Goal: Task Accomplishment & Management: Complete application form

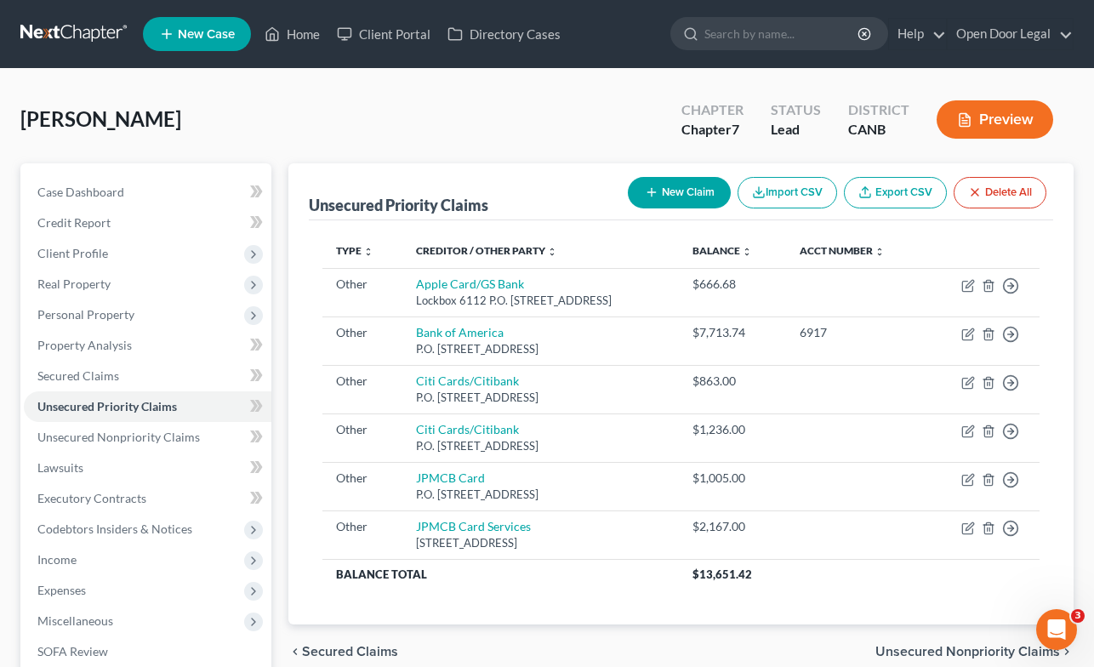
click at [674, 192] on button "New Claim" at bounding box center [679, 192] width 103 height 31
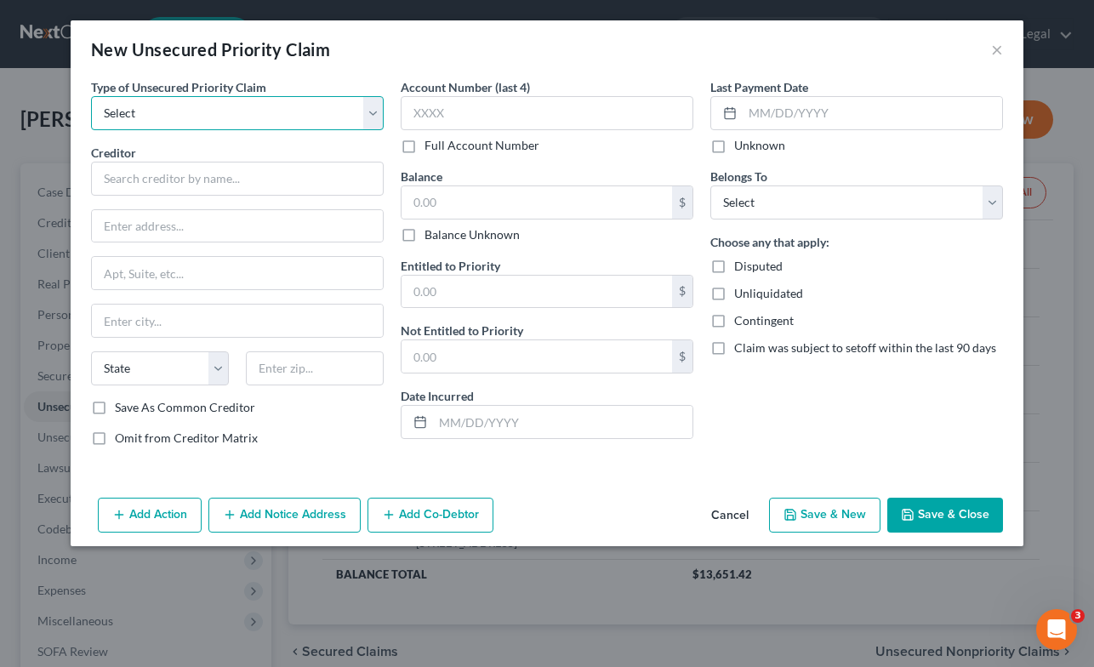
click at [368, 116] on select "Select Taxes & Other Government Units Domestic Support Obligations Extensions o…" at bounding box center [237, 113] width 293 height 34
select select "9"
click at [91, 96] on select "Select Taxes & Other Government Units Domestic Support Obligations Extensions o…" at bounding box center [237, 113] width 293 height 34
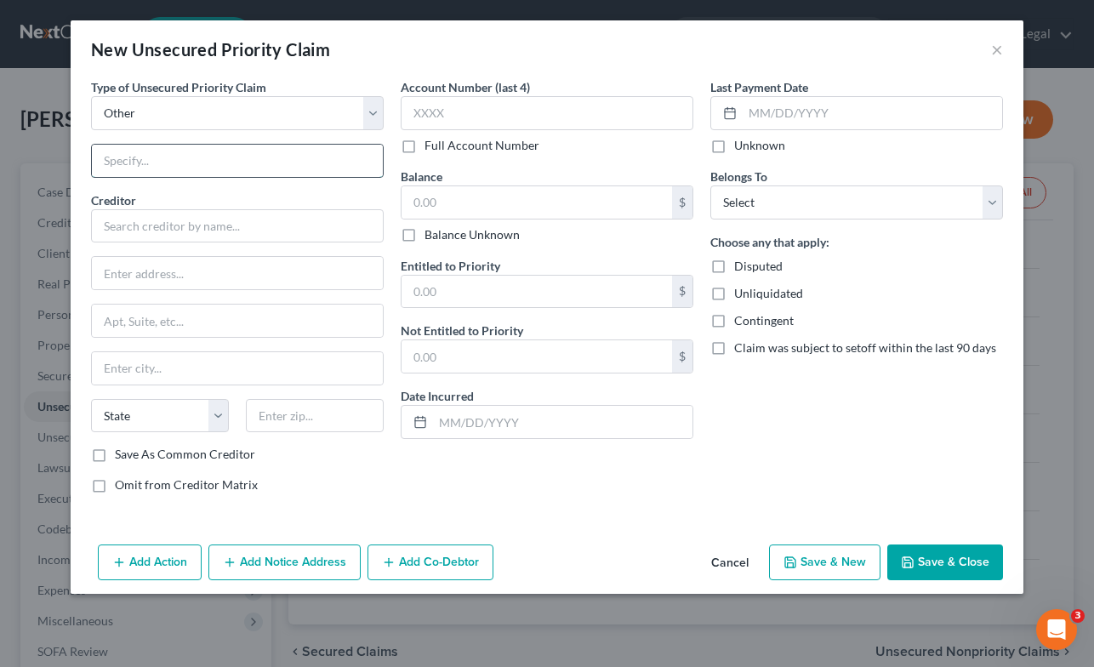
click at [284, 161] on input "text" at bounding box center [237, 161] width 291 height 32
click at [238, 233] on input "text" at bounding box center [237, 226] width 293 height 34
drag, startPoint x: 185, startPoint y: 157, endPoint x: 29, endPoint y: 154, distance: 156.6
click at [30, 154] on div "New Unsecured Priority Claim × Type of Unsecured Priority Claim * Select Taxes …" at bounding box center [547, 333] width 1094 height 667
type input "Credit Card"
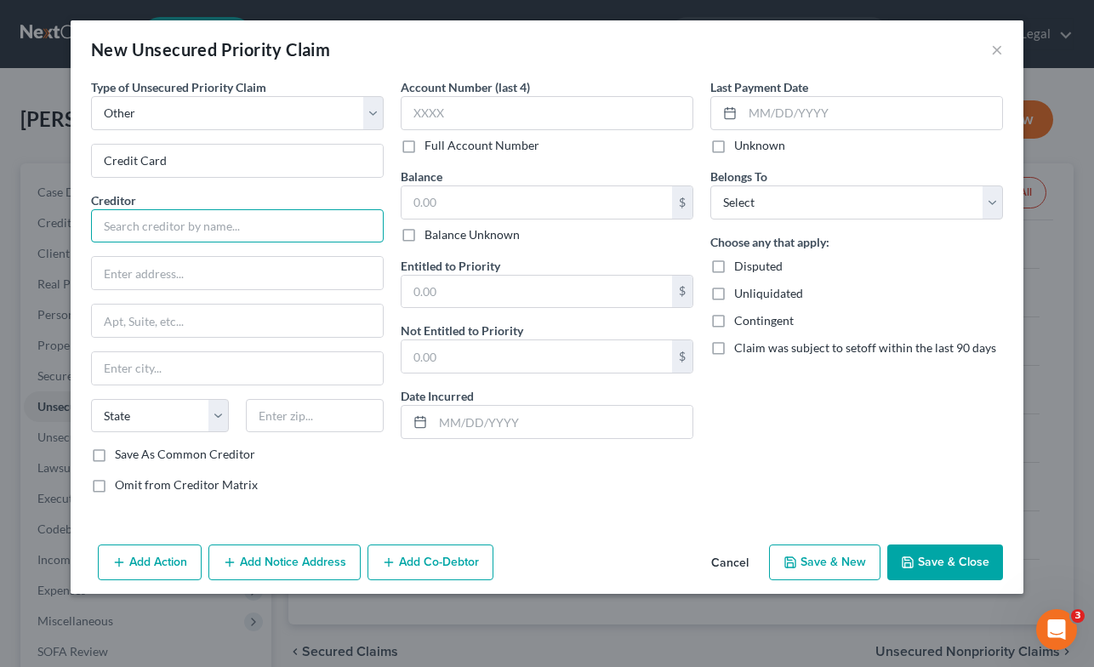
click at [240, 227] on input "text" at bounding box center [237, 226] width 293 height 34
type input "WFNBA Card"
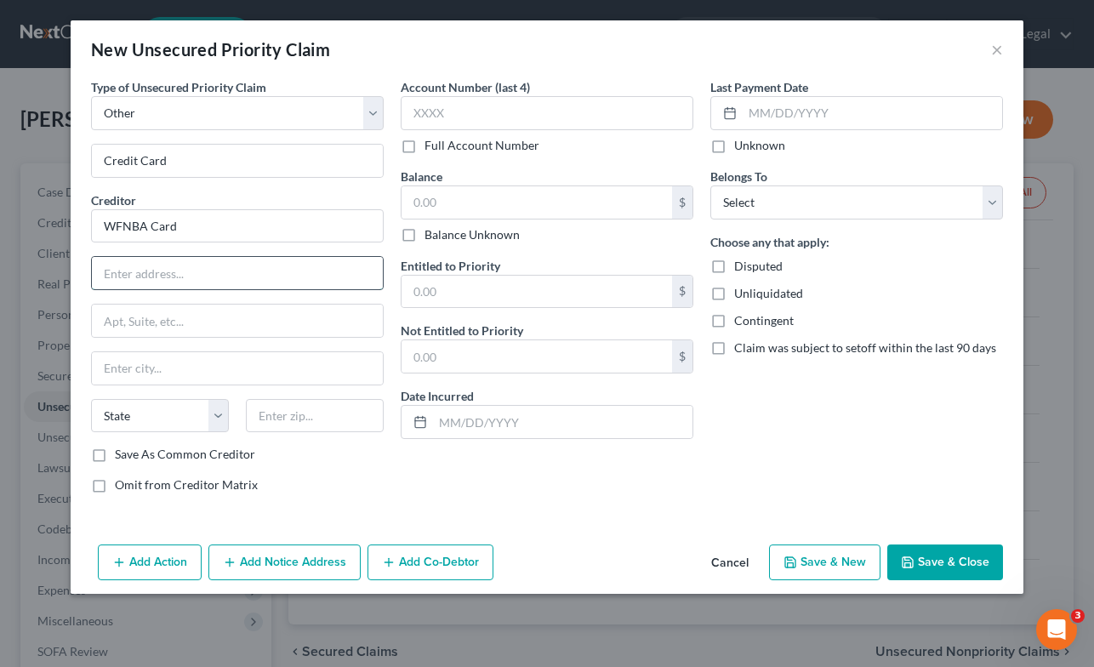
click at [342, 279] on input "text" at bounding box center [237, 273] width 291 height 32
click at [562, 210] on input "text" at bounding box center [537, 202] width 271 height 32
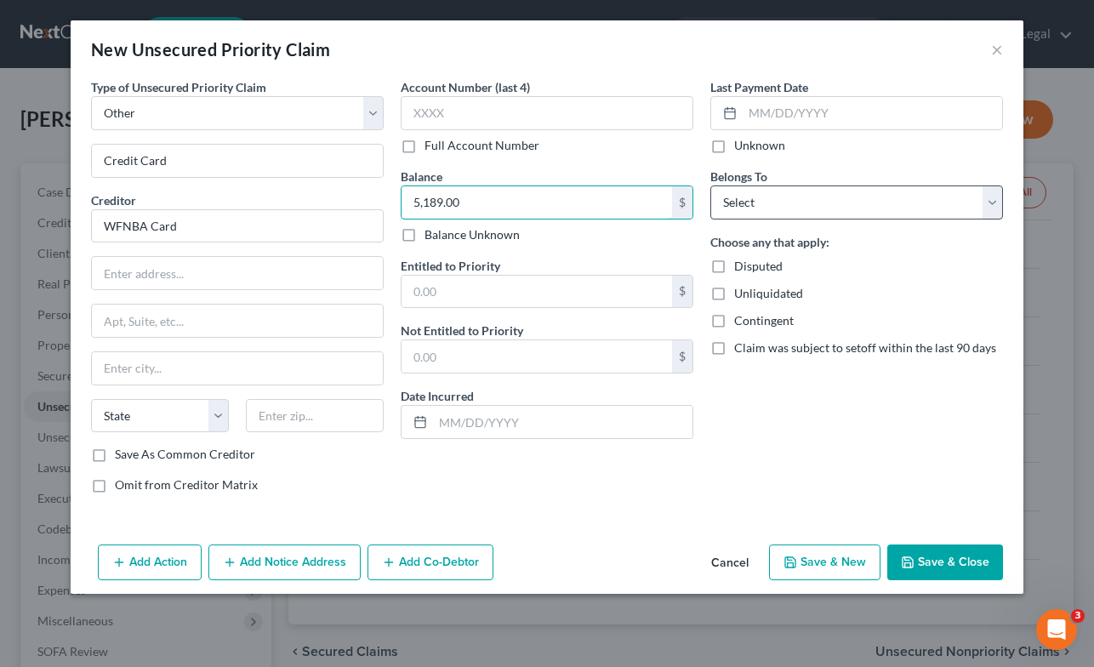
type input "5,189.00"
click at [882, 197] on select "Select Debtor 1 Only Debtor 2 Only Debtor 1 And Debtor 2 Only At Least One Of T…" at bounding box center [856, 202] width 293 height 34
select select "0"
click at [710, 185] on select "Select Debtor 1 Only Debtor 2 Only Debtor 1 And Debtor 2 Only At Least One Of T…" at bounding box center [856, 202] width 293 height 34
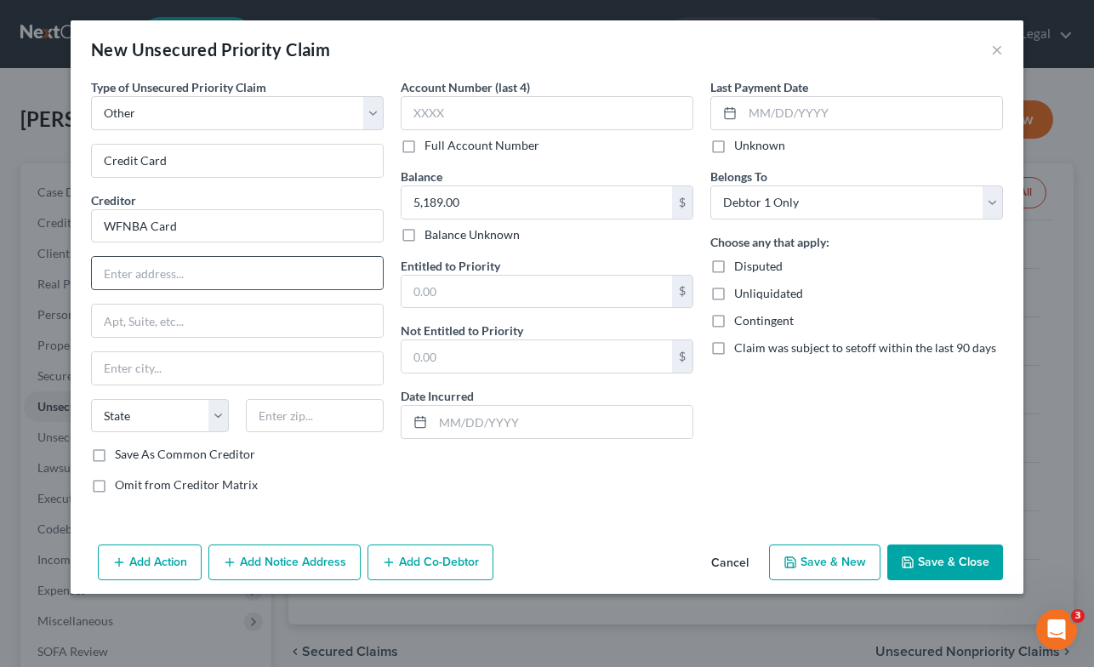
click at [268, 274] on input "text" at bounding box center [237, 273] width 291 height 32
type input "P.O. Box 393"
click at [242, 373] on input "text" at bounding box center [237, 368] width 291 height 32
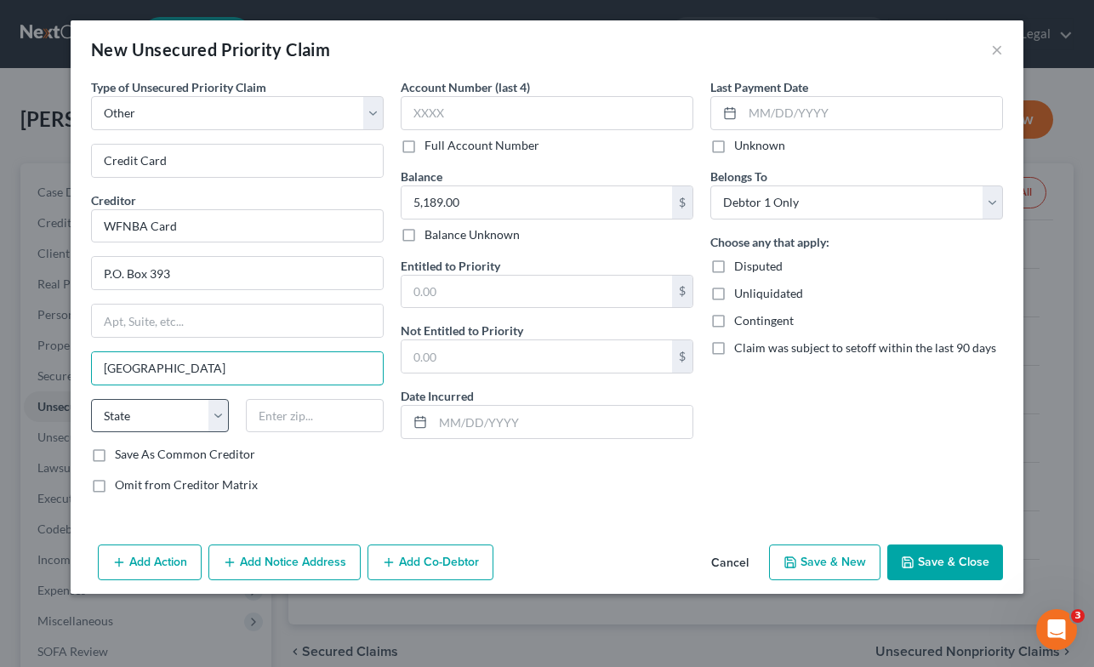
type input "[GEOGRAPHIC_DATA]"
click at [214, 417] on select "State [US_STATE] AK AR AZ CA CO CT DE DC [GEOGRAPHIC_DATA] [GEOGRAPHIC_DATA] GU…" at bounding box center [160, 416] width 138 height 34
select select "24"
click at [91, 399] on select "State [US_STATE] AK AR AZ CA CO CT DE DC [GEOGRAPHIC_DATA] [GEOGRAPHIC_DATA] GU…" at bounding box center [160, 416] width 138 height 34
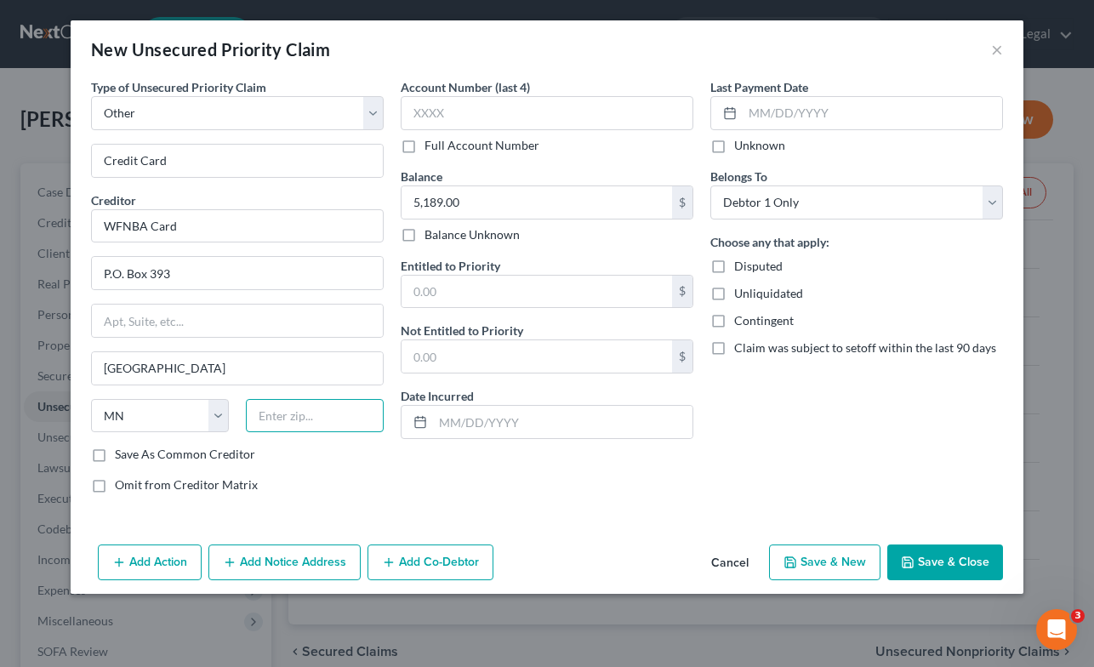
click at [321, 416] on input "text" at bounding box center [315, 416] width 138 height 34
type input "55480"
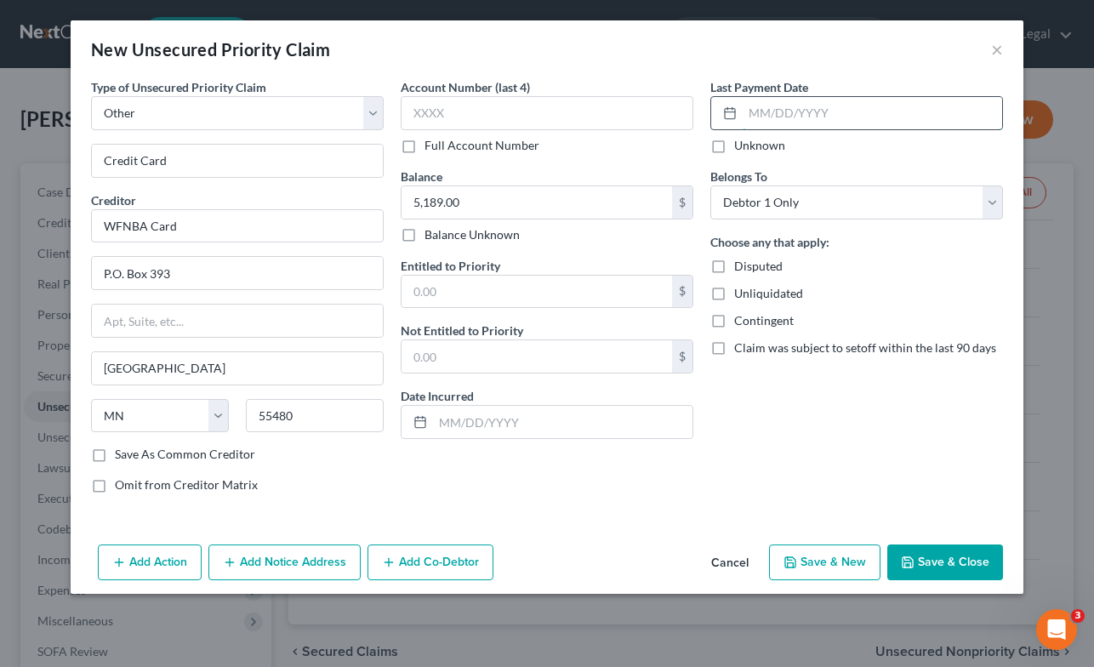
click at [886, 103] on input "text" at bounding box center [872, 113] width 259 height 32
type input "[DATE]"
click at [939, 562] on button "Save & Close" at bounding box center [945, 562] width 116 height 36
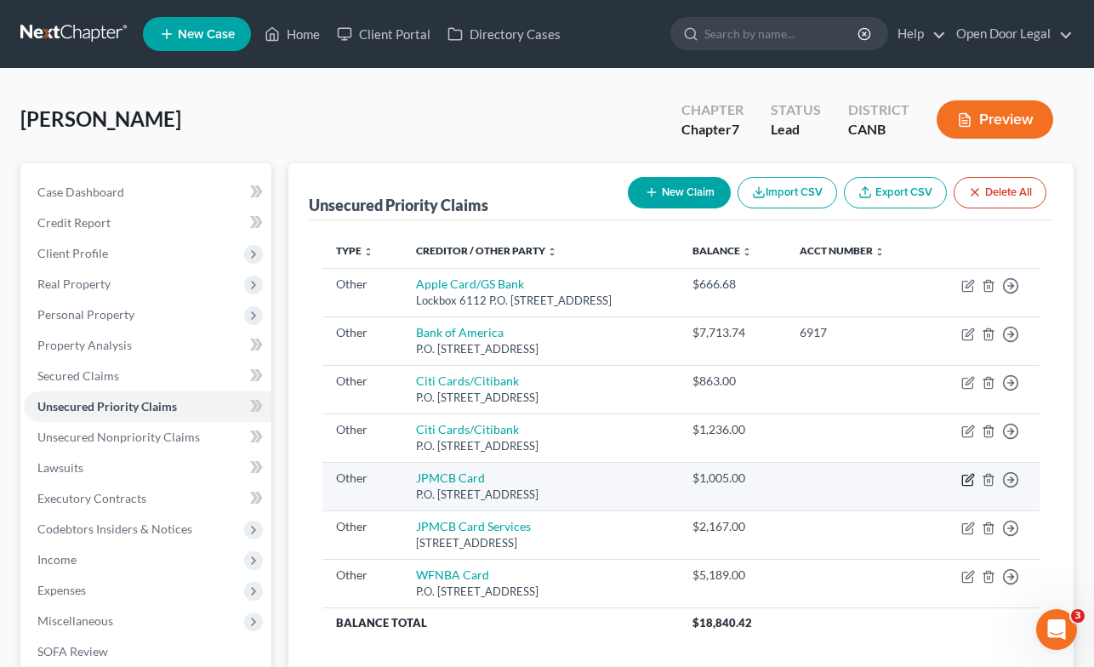
click at [968, 480] on icon "button" at bounding box center [968, 480] width 14 height 14
select select "9"
select select "7"
select select "0"
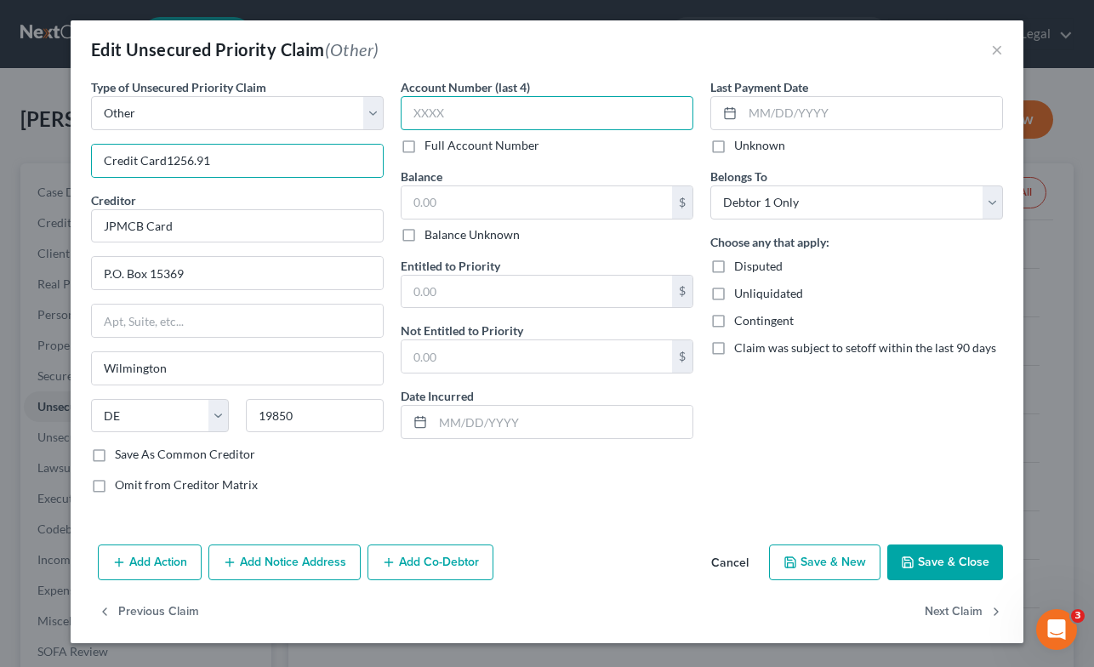
click at [561, 108] on input "text" at bounding box center [547, 113] width 293 height 34
click at [267, 162] on input "Credit Card1256.91" at bounding box center [237, 161] width 291 height 32
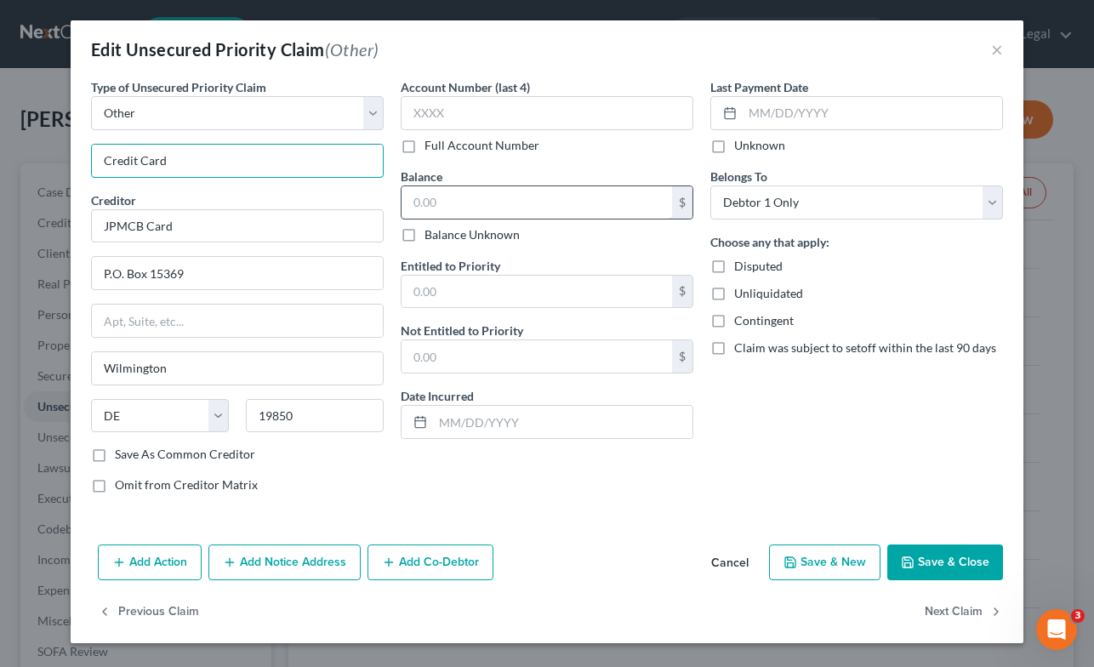
type input "Credit Card"
click at [476, 206] on input "text" at bounding box center [537, 202] width 271 height 32
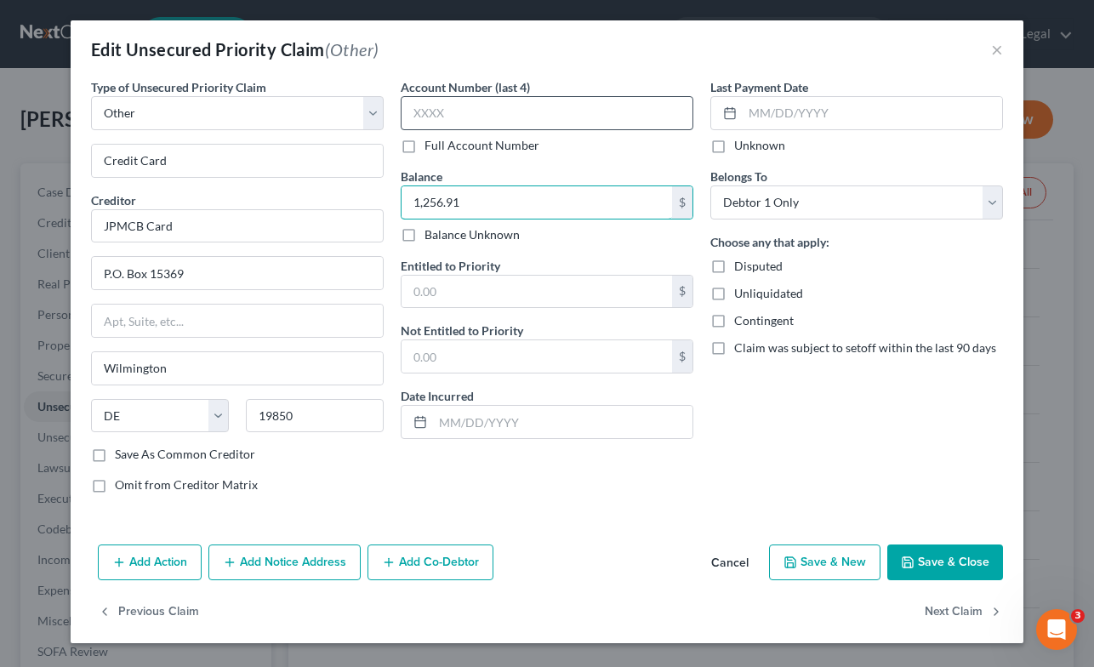
type input "1,256.91"
click at [573, 114] on input "text" at bounding box center [547, 113] width 293 height 34
type input "0518"
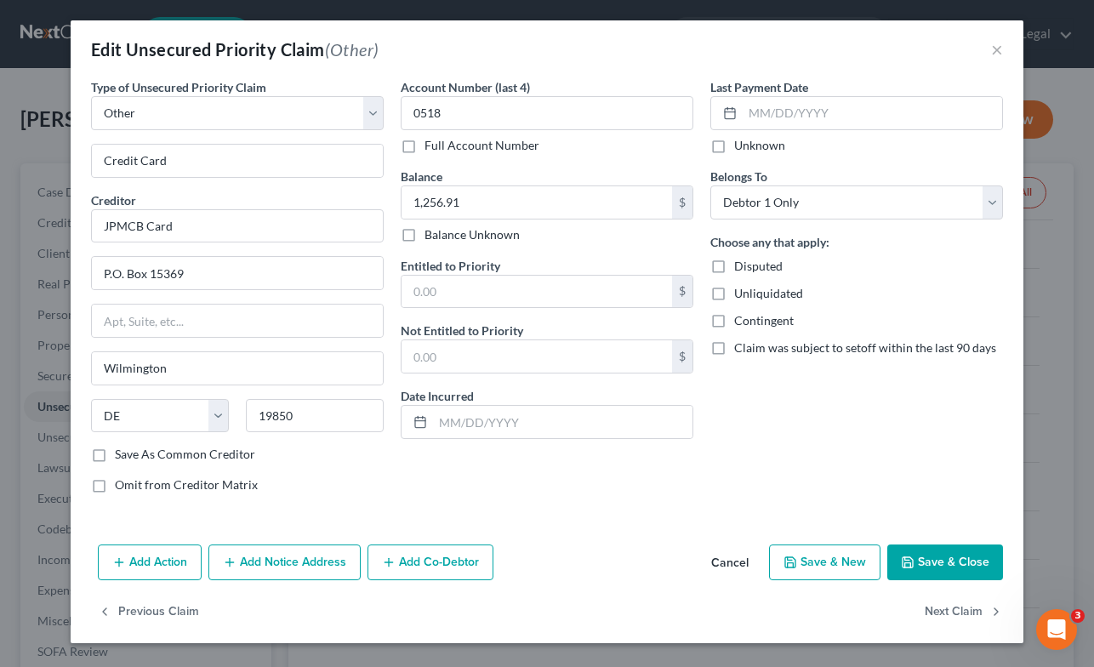
click at [952, 557] on button "Save & Close" at bounding box center [945, 562] width 116 height 36
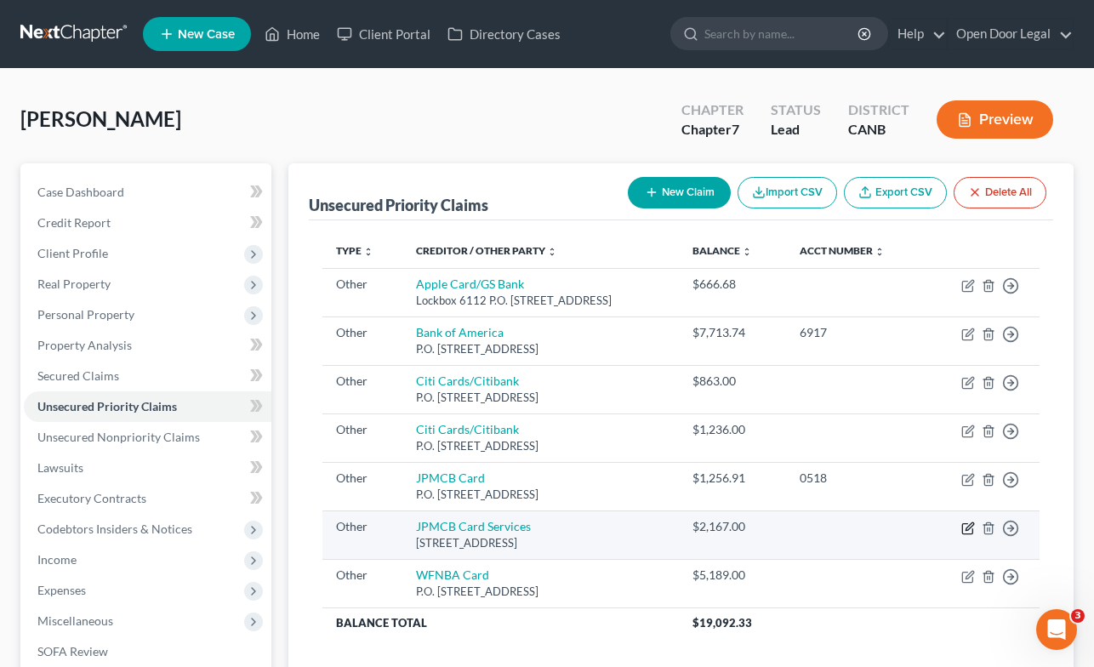
click at [970, 527] on icon "button" at bounding box center [970, 526] width 8 height 8
select select "9"
select select "7"
select select "0"
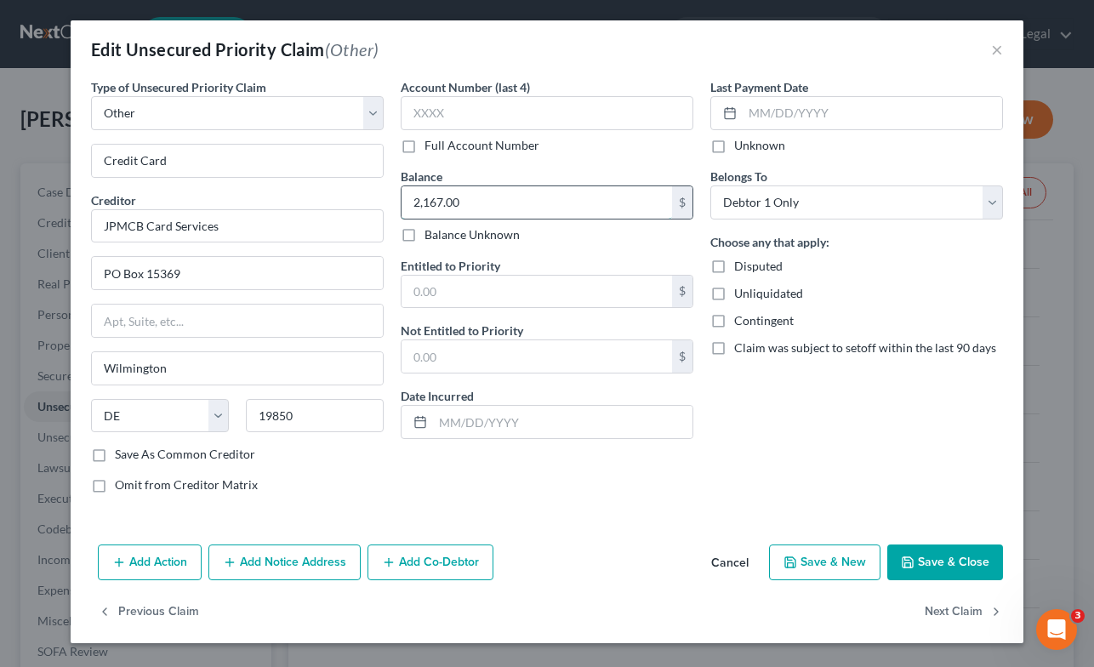
click at [497, 197] on input "2,167.00" at bounding box center [537, 202] width 271 height 32
type input "2,431.34"
click at [647, 114] on input "text" at bounding box center [547, 113] width 293 height 34
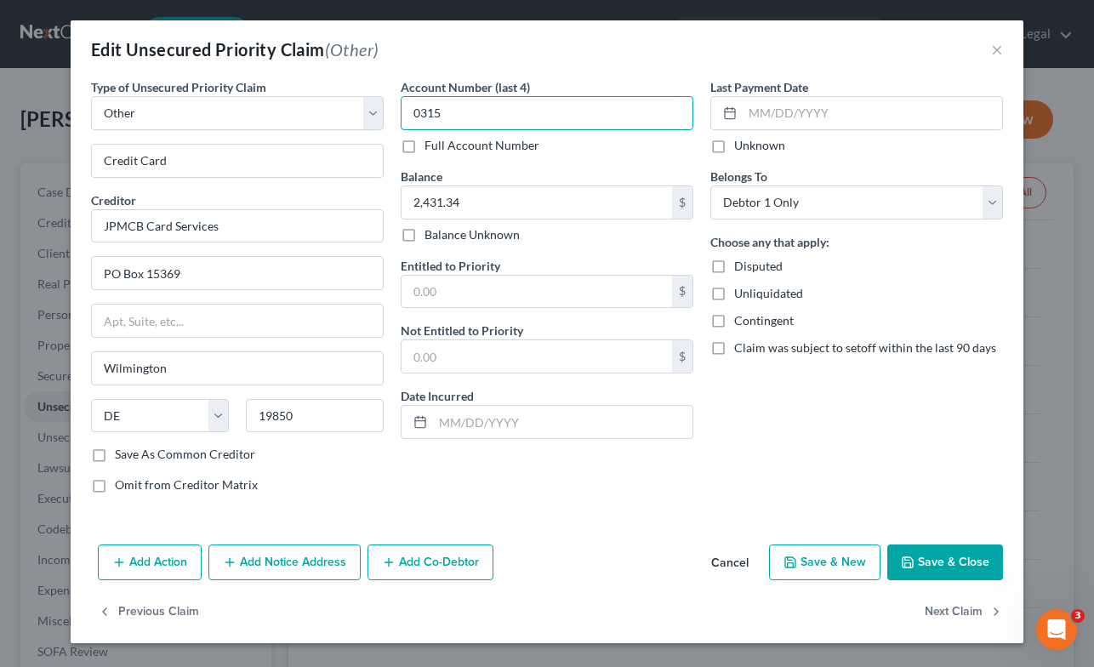
type input "0315"
click at [929, 557] on button "Save & Close" at bounding box center [945, 562] width 116 height 36
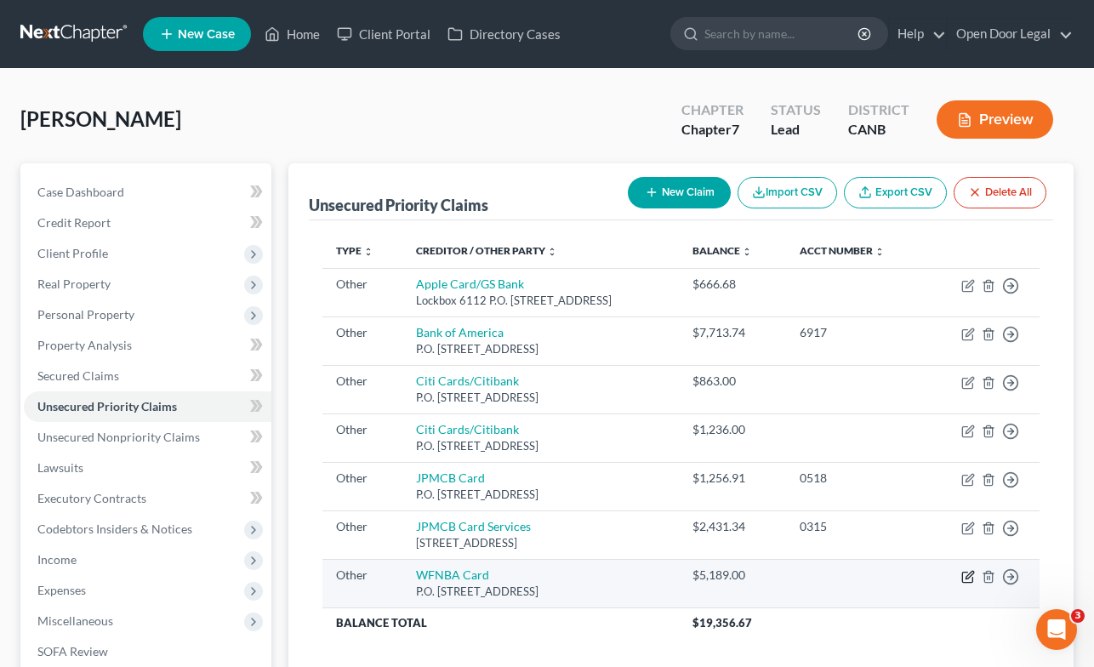
click at [966, 575] on icon "button" at bounding box center [968, 577] width 14 height 14
select select "9"
select select "24"
select select "0"
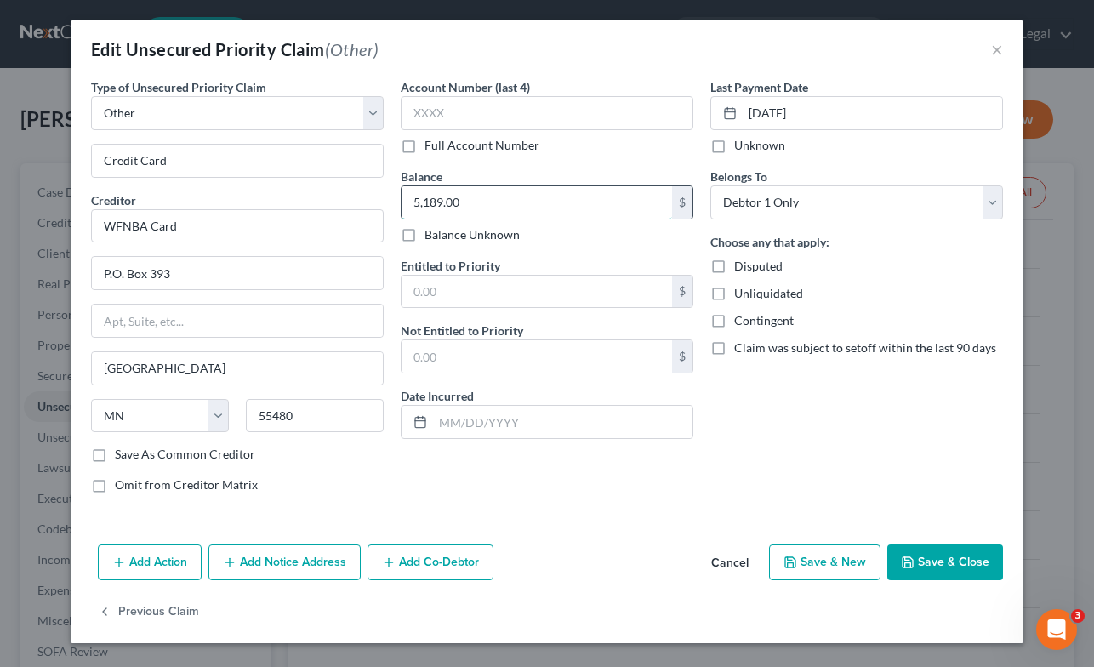
click at [461, 197] on input "5,189.00" at bounding box center [537, 202] width 271 height 32
type input "5,556.34"
click at [533, 106] on input "text" at bounding box center [547, 113] width 293 height 34
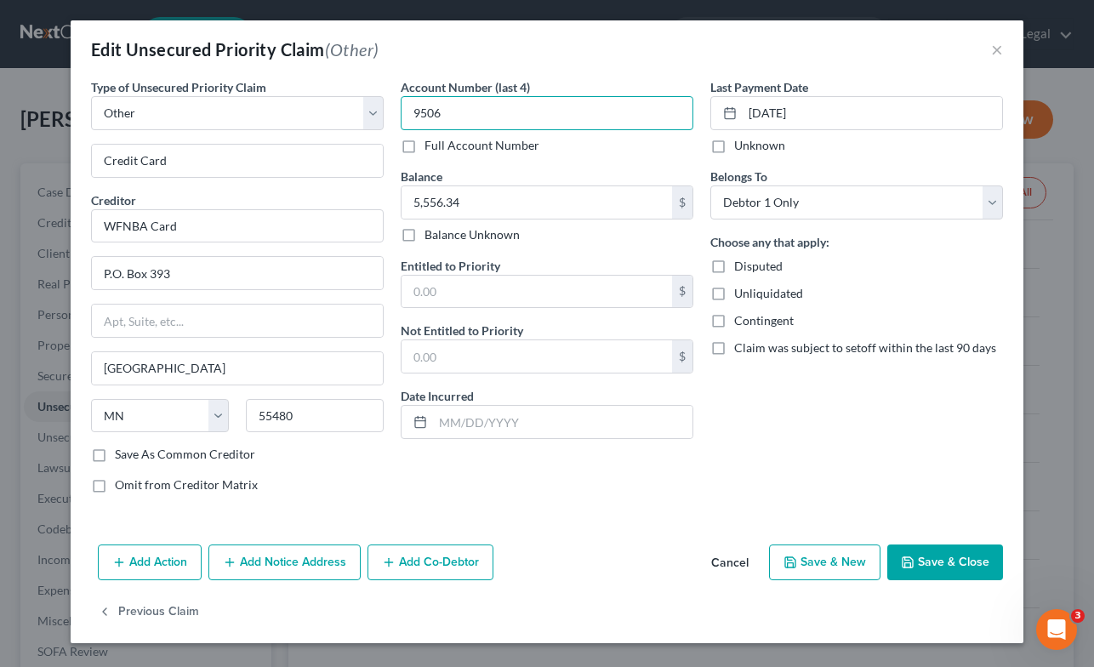
type input "9506"
click at [953, 555] on button "Save & Close" at bounding box center [945, 562] width 116 height 36
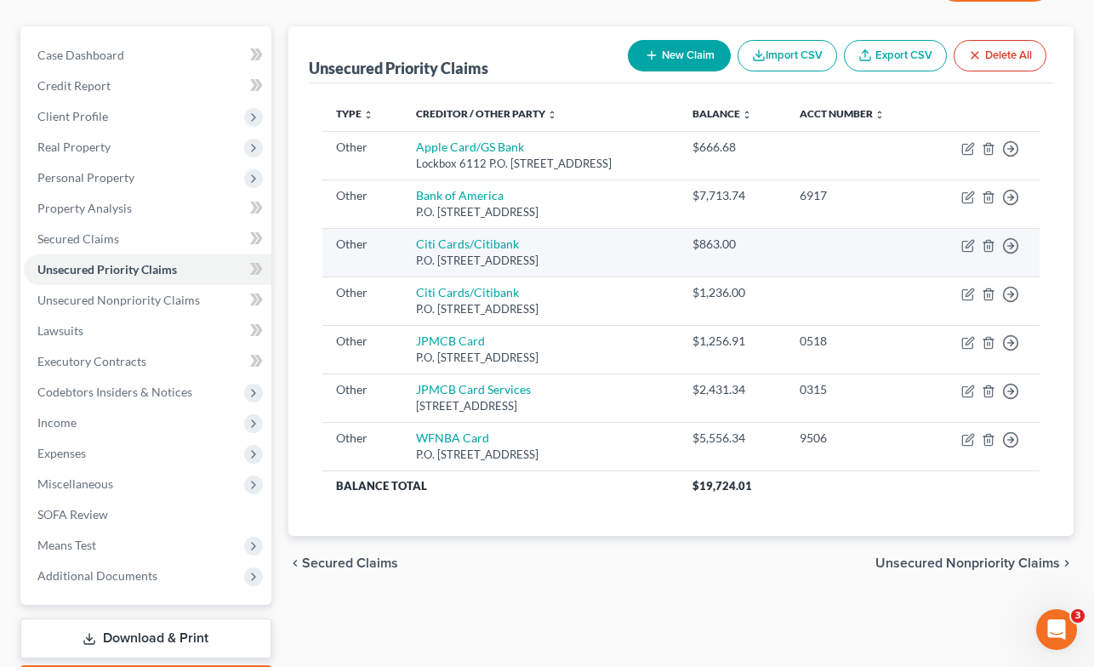
scroll to position [139, 0]
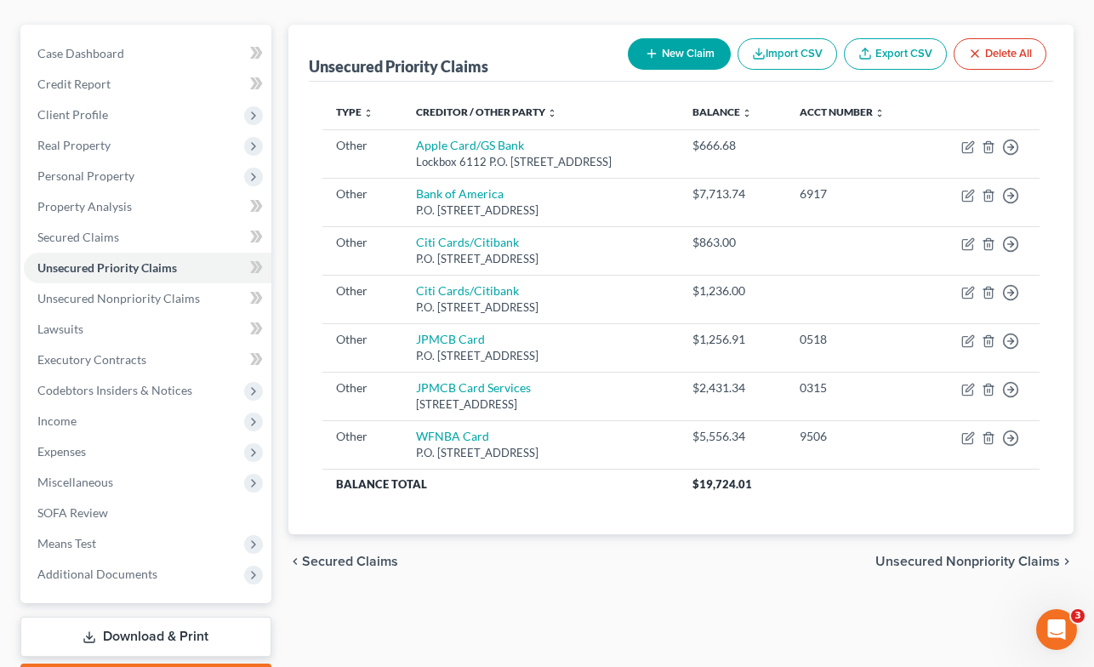
click at [938, 560] on span "Unsecured Nonpriority Claims" at bounding box center [967, 562] width 185 height 14
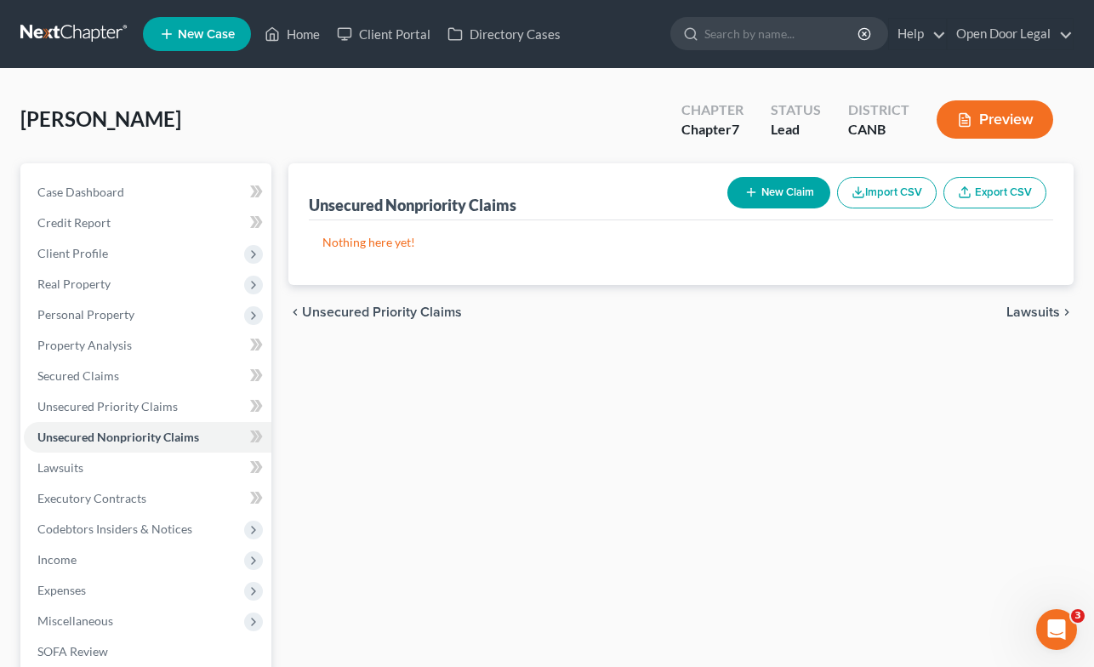
click at [774, 193] on button "New Claim" at bounding box center [778, 192] width 103 height 31
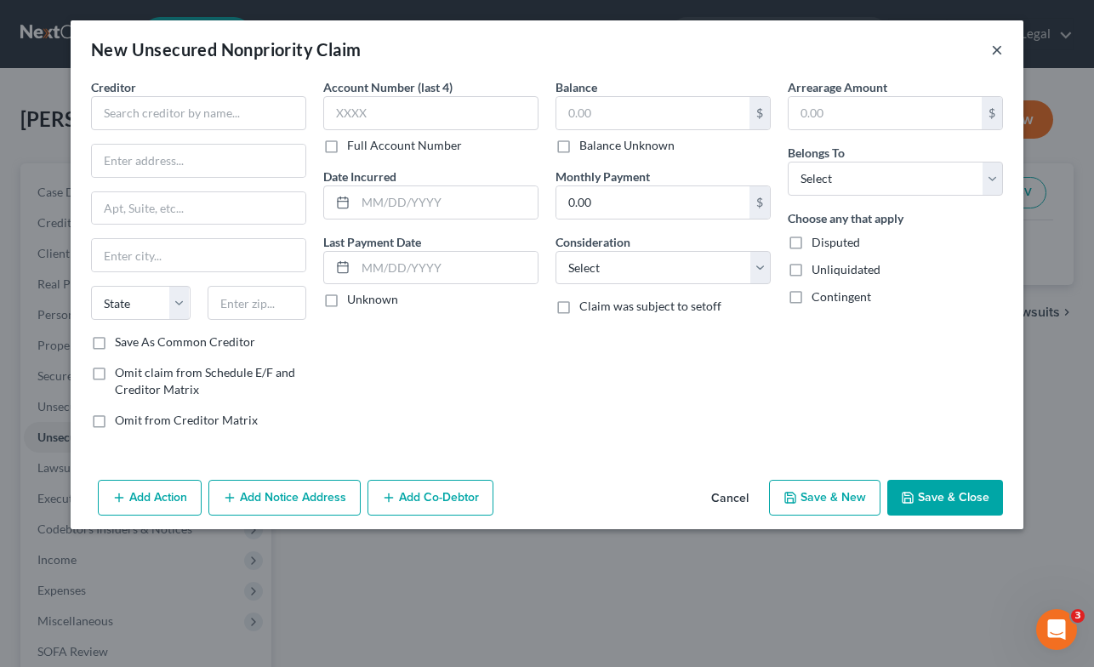
click at [994, 48] on button "×" at bounding box center [997, 49] width 12 height 20
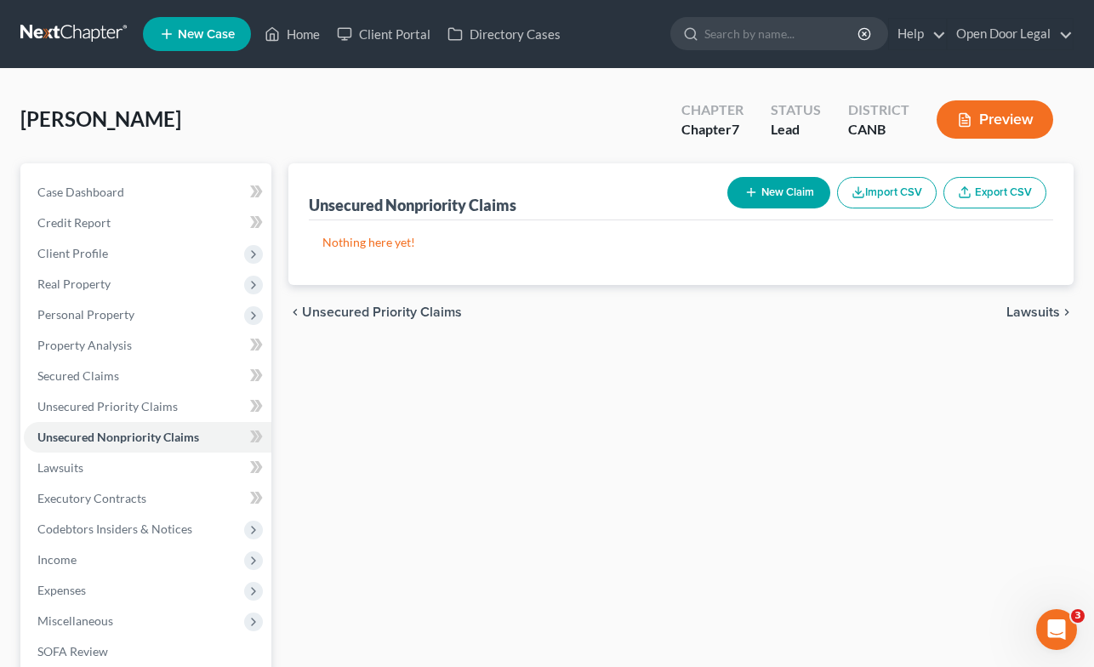
click at [413, 311] on span "Unsecured Priority Claims" at bounding box center [382, 312] width 160 height 14
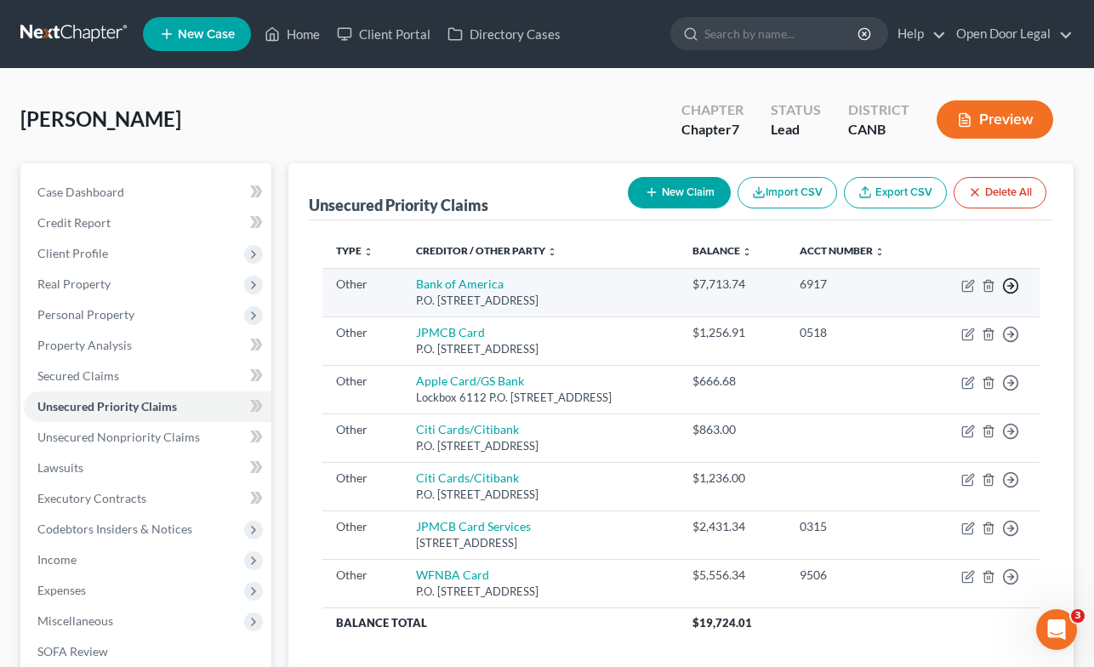
click at [1010, 281] on icon "button" at bounding box center [1010, 285] width 17 height 17
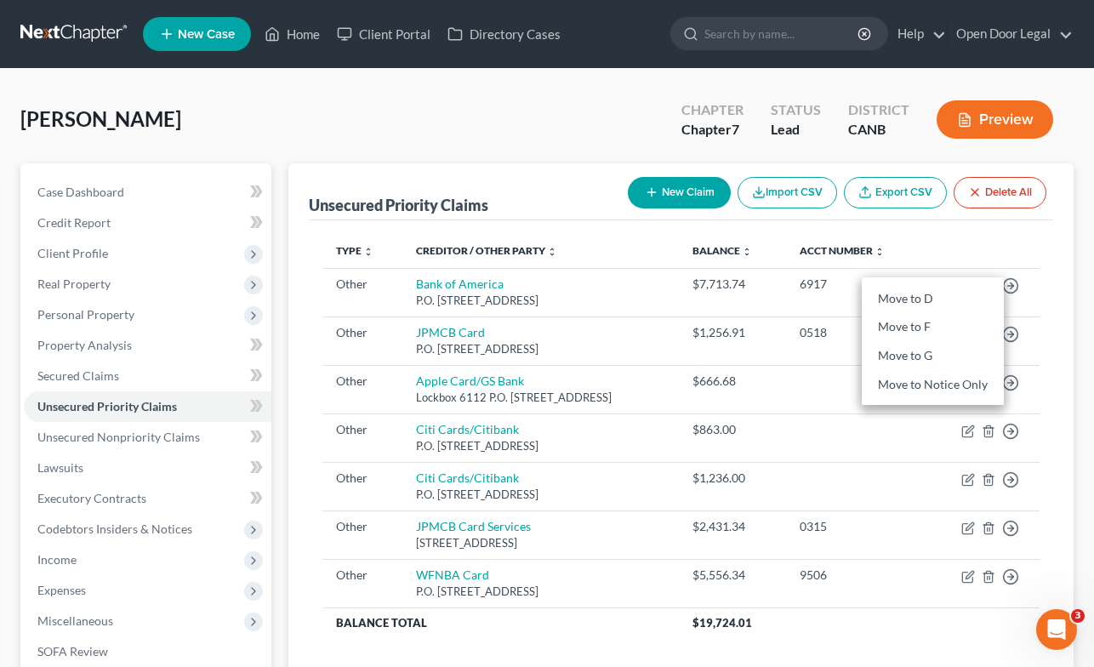
click at [523, 107] on div "[PERSON_NAME] Upgraded Chapter Chapter 7 Status Lead District CANB Preview" at bounding box center [546, 126] width 1053 height 74
